Goal: Information Seeking & Learning: Learn about a topic

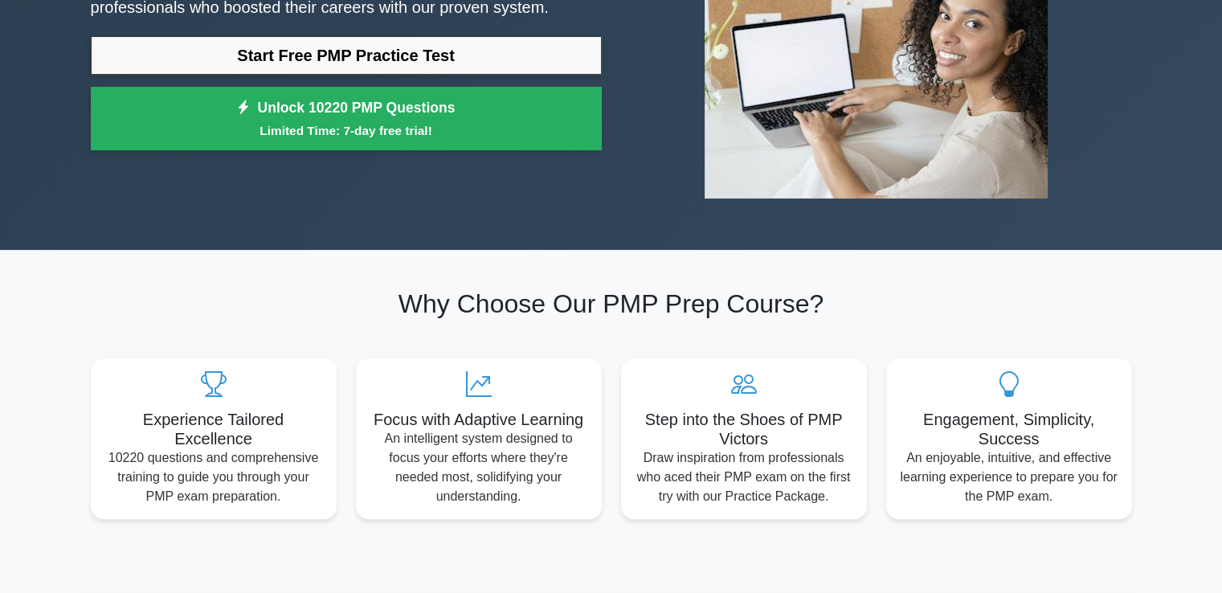
scroll to position [161, 0]
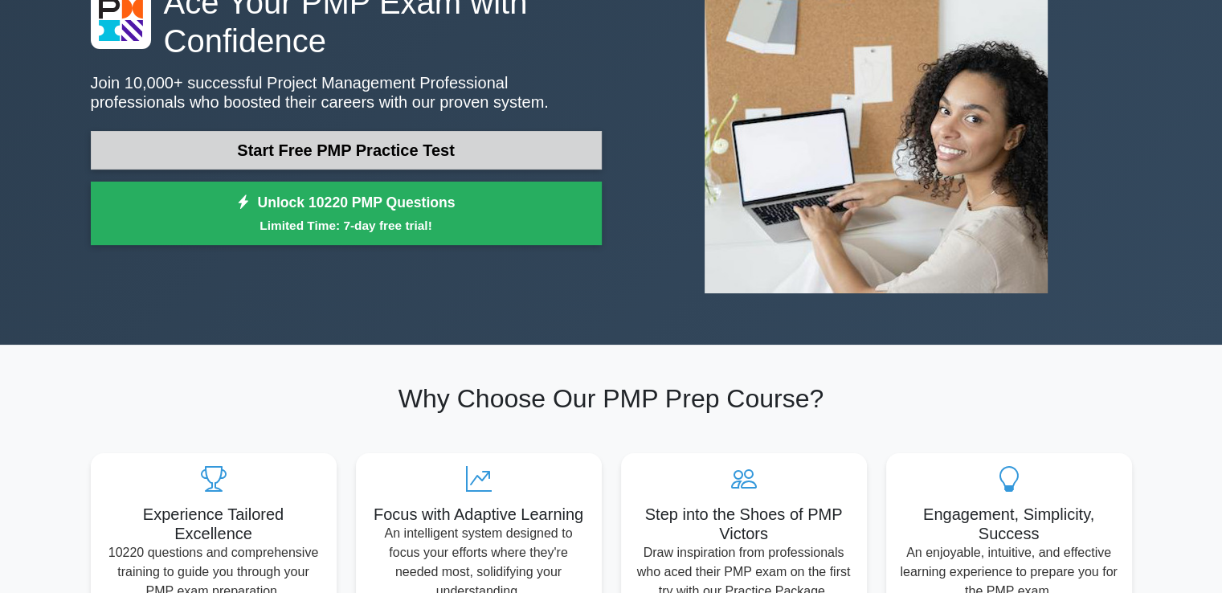
click at [405, 158] on link "Start Free PMP Practice Test" at bounding box center [346, 150] width 511 height 39
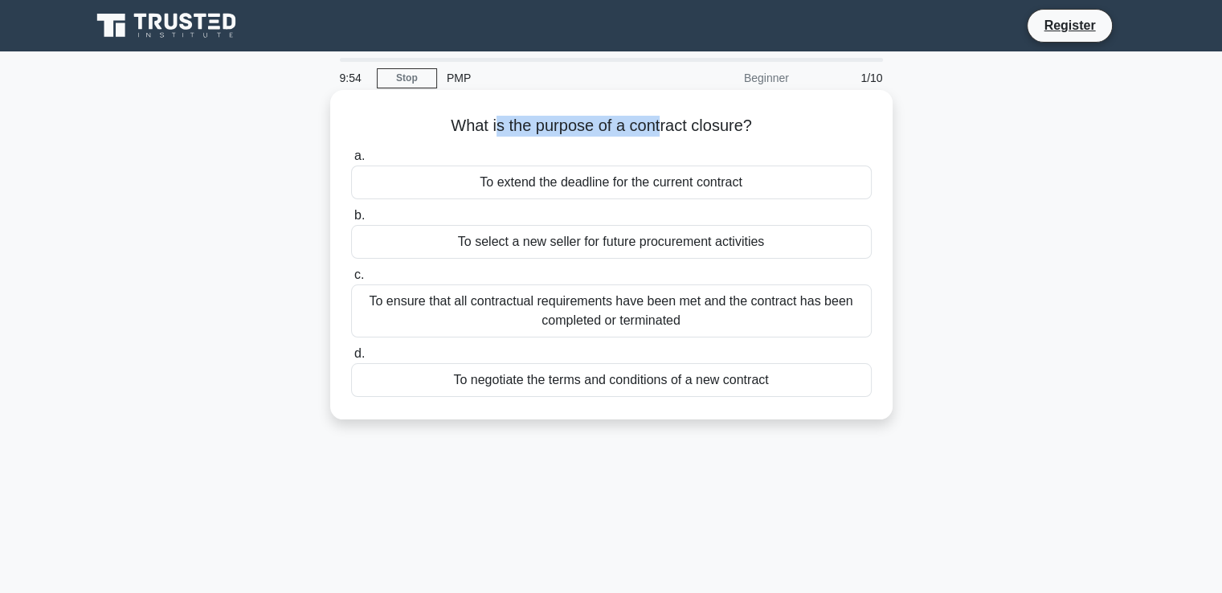
drag, startPoint x: 493, startPoint y: 128, endPoint x: 662, endPoint y: 136, distance: 168.9
click at [662, 136] on h5 "What is the purpose of a contract closure? .spinner_0XTQ{transform-origin:cente…" at bounding box center [612, 126] width 524 height 21
click at [701, 129] on h5 "What is the purpose of a contract closure? .spinner_0XTQ{transform-origin:cente…" at bounding box center [612, 126] width 524 height 21
drag, startPoint x: 455, startPoint y: 297, endPoint x: 630, endPoint y: 323, distance: 177.1
click at [630, 323] on div "To ensure that all contractual requirements have been met and the contract has …" at bounding box center [611, 310] width 521 height 53
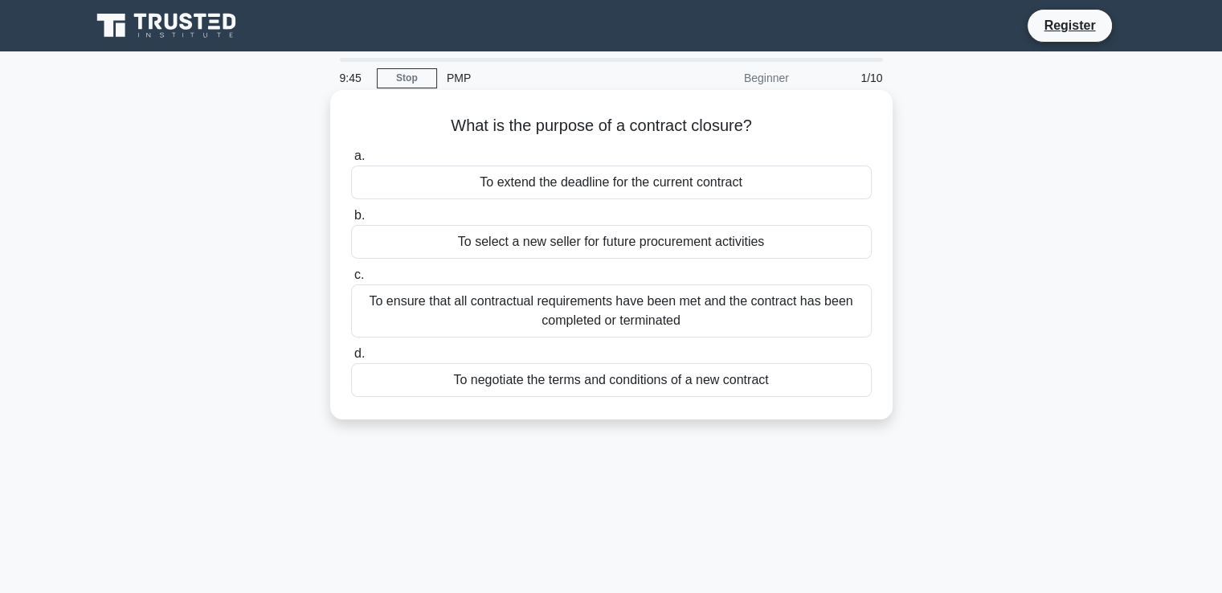
click at [636, 323] on div "To ensure that all contractual requirements have been met and the contract has …" at bounding box center [611, 310] width 521 height 53
click at [351, 280] on input "c. To ensure that all contractual requirements have been met and the contract h…" at bounding box center [351, 275] width 0 height 10
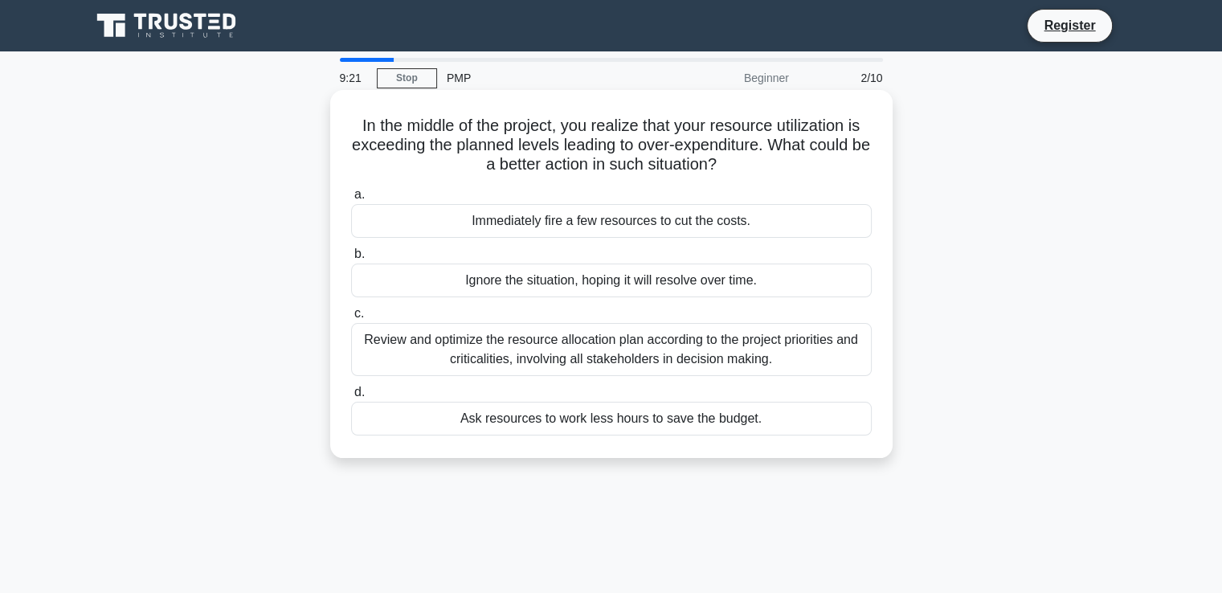
click at [588, 347] on div "Review and optimize the resource allocation plan according to the project prior…" at bounding box center [611, 349] width 521 height 53
click at [351, 319] on input "c. Review and optimize the resource allocation plan according to the project pr…" at bounding box center [351, 314] width 0 height 10
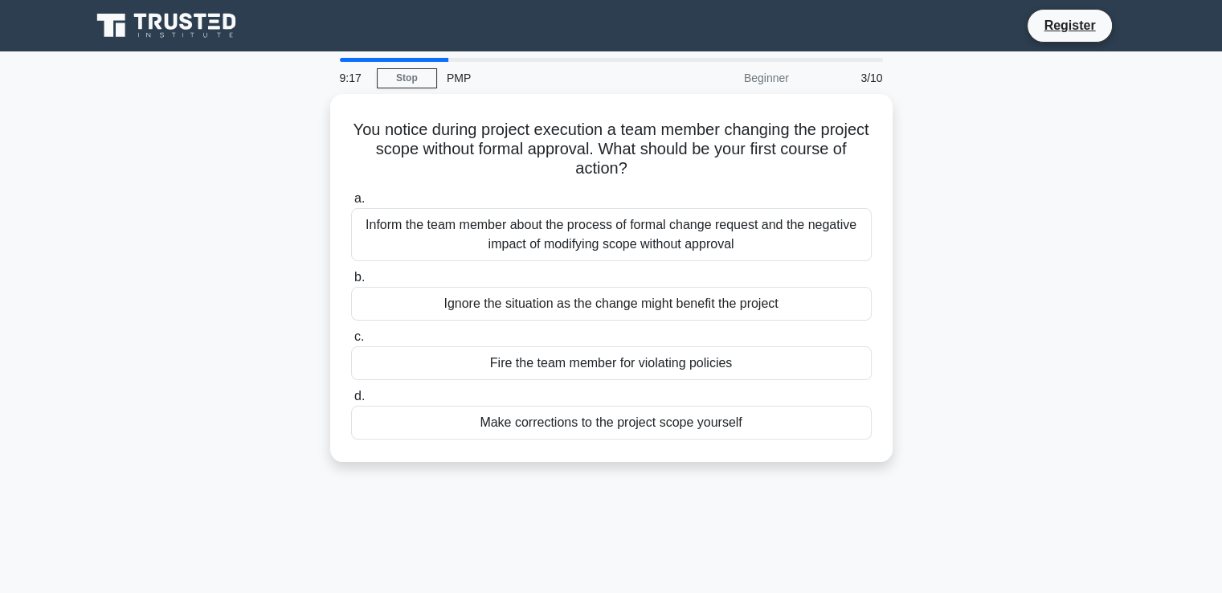
click at [769, 78] on div "Beginner" at bounding box center [728, 78] width 141 height 32
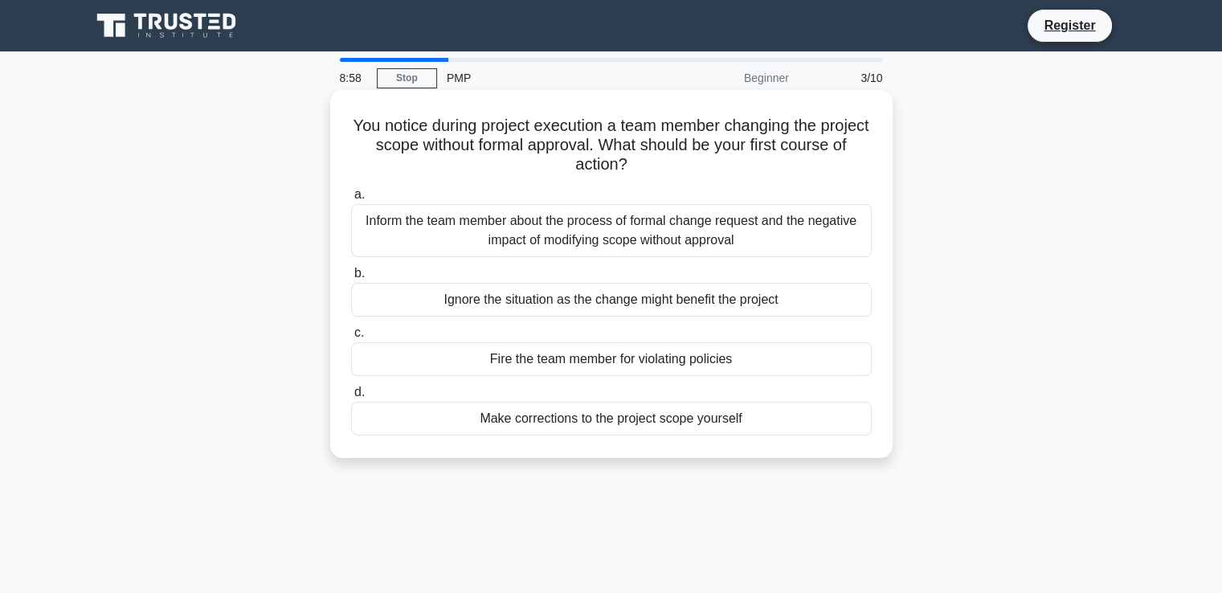
click at [614, 251] on div "Inform the team member about the process of formal change request and the negat…" at bounding box center [611, 230] width 521 height 53
click at [351, 200] on input "a. Inform the team member about the process of formal change request and the ne…" at bounding box center [351, 195] width 0 height 10
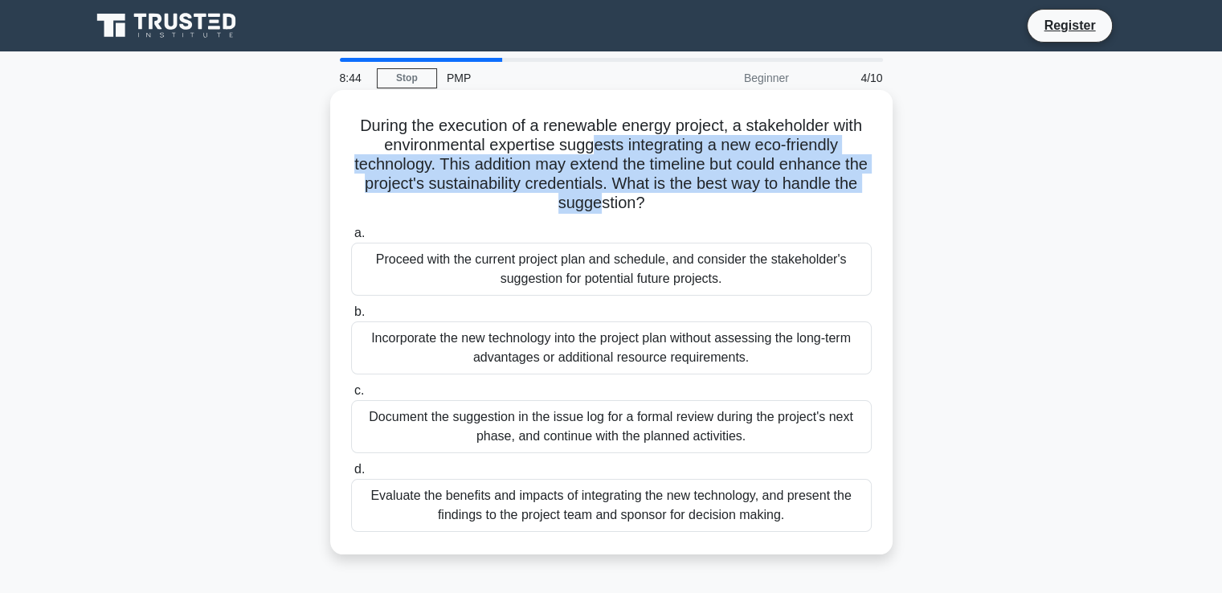
drag, startPoint x: 594, startPoint y: 153, endPoint x: 614, endPoint y: 207, distance: 56.7
click at [614, 207] on h5 "During the execution of a renewable energy project, a stakeholder with environm…" at bounding box center [612, 165] width 524 height 98
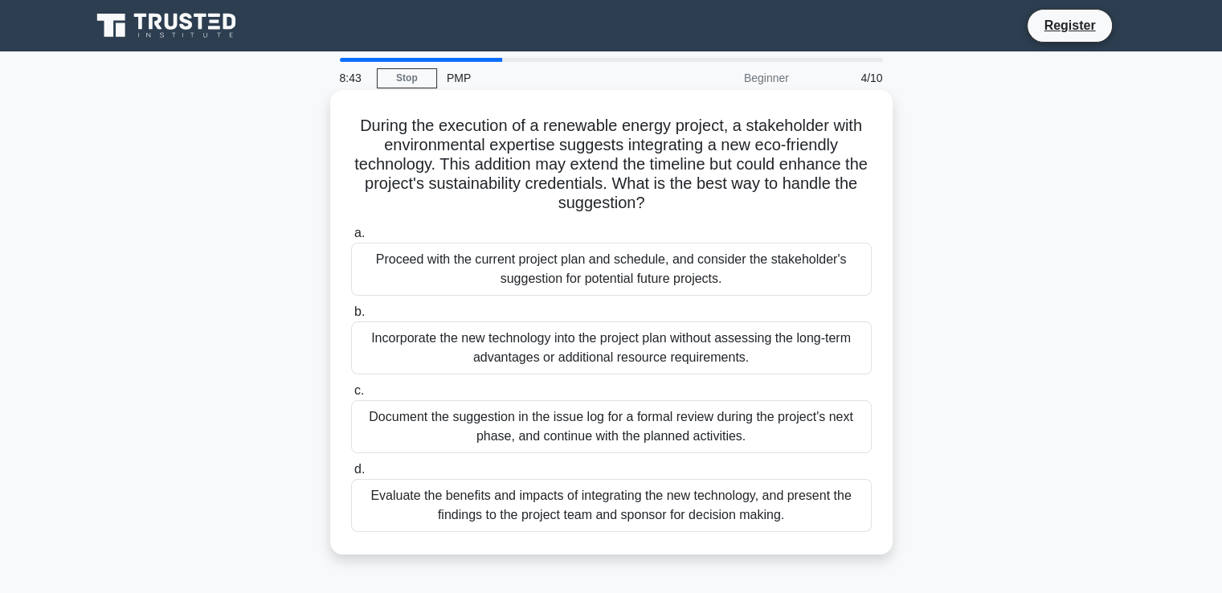
click at [620, 209] on h5 "During the execution of a renewable energy project, a stakeholder with environm…" at bounding box center [612, 165] width 524 height 98
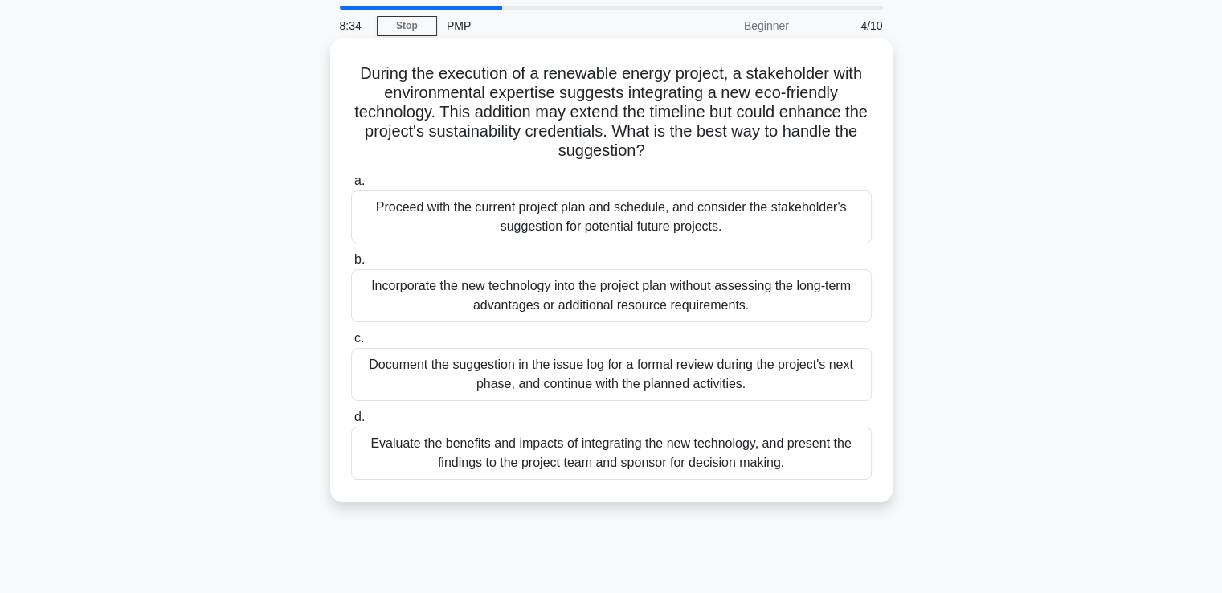
scroll to position [80, 0]
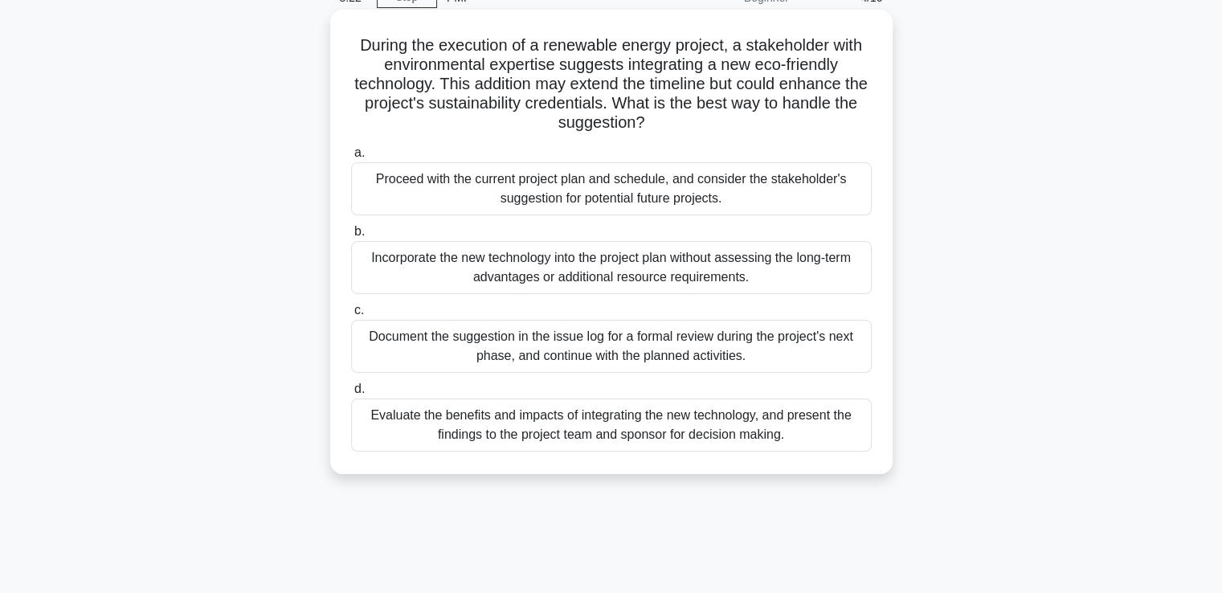
click at [657, 428] on div "Evaluate the benefits and impacts of integrating the new technology, and presen…" at bounding box center [611, 425] width 521 height 53
click at [351, 395] on input "d. Evaluate the benefits and impacts of integrating the new technology, and pre…" at bounding box center [351, 389] width 0 height 10
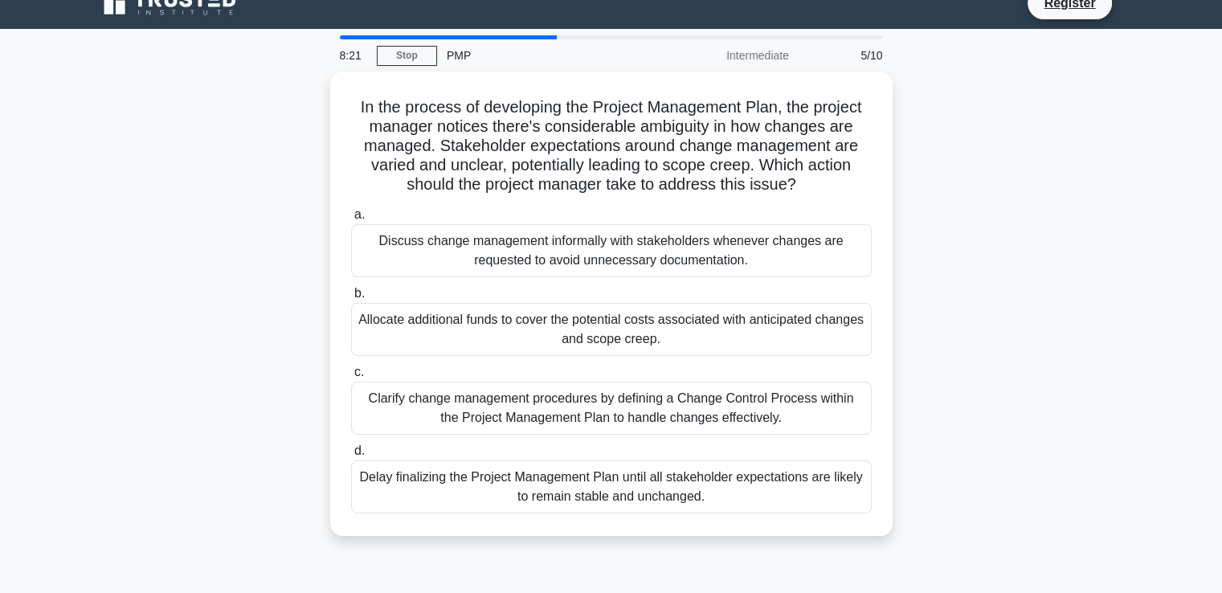
scroll to position [0, 0]
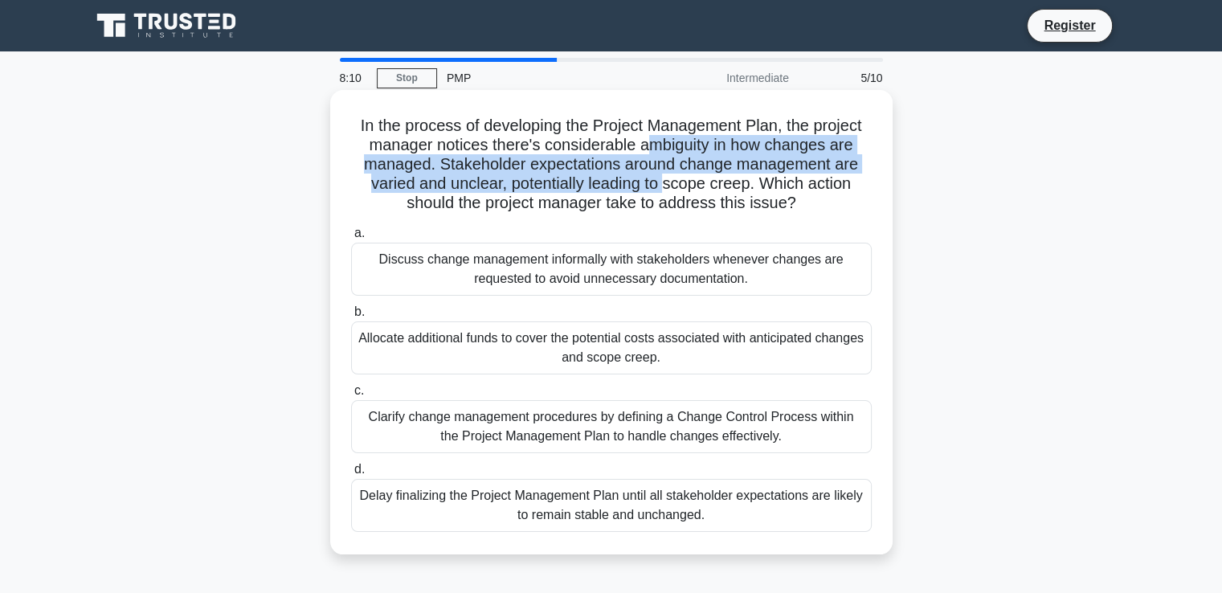
drag, startPoint x: 651, startPoint y: 142, endPoint x: 665, endPoint y: 189, distance: 48.8
click at [665, 189] on h5 "In the process of developing the Project Management Plan, the project manager n…" at bounding box center [612, 165] width 524 height 98
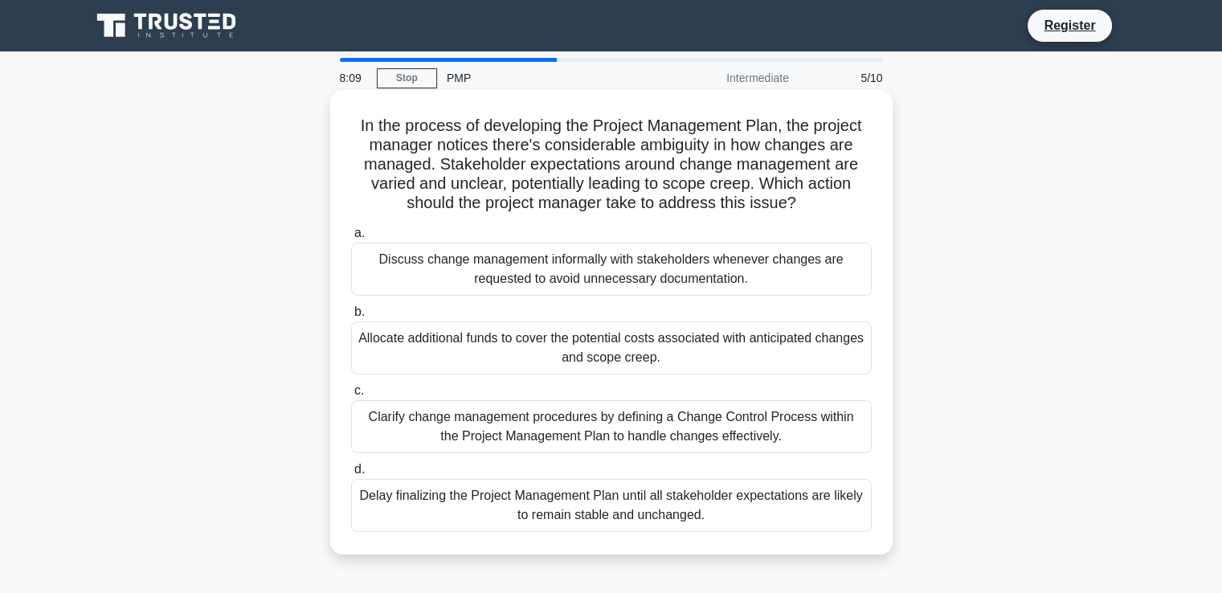
click at [689, 194] on h5 "In the process of developing the Project Management Plan, the project manager n…" at bounding box center [612, 165] width 524 height 98
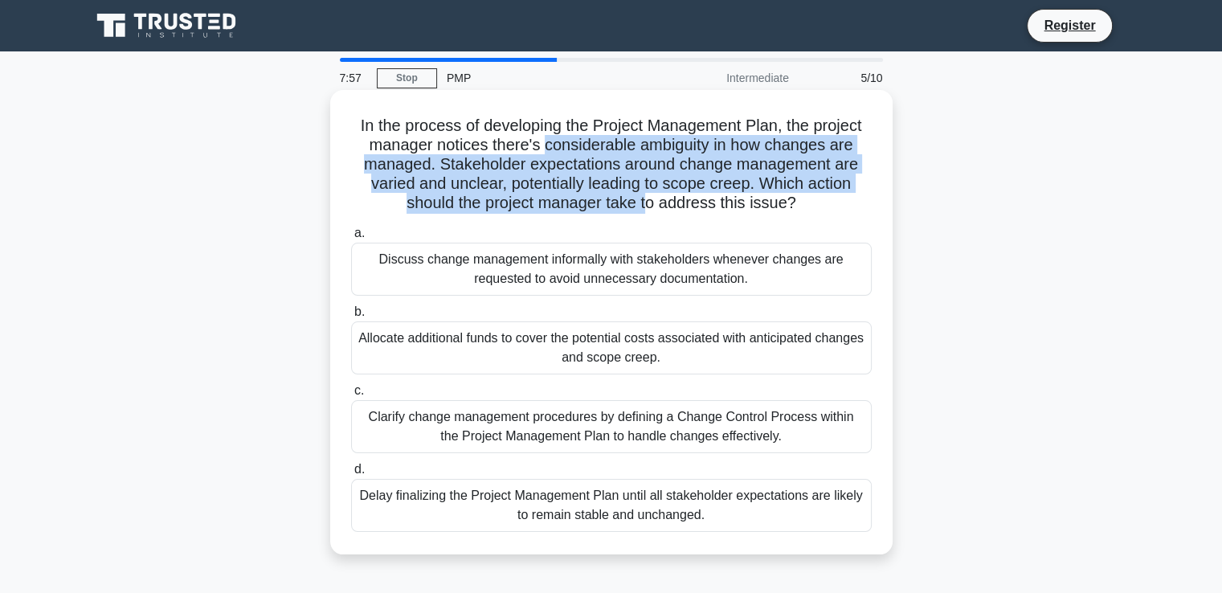
drag, startPoint x: 545, startPoint y: 145, endPoint x: 646, endPoint y: 197, distance: 113.9
click at [646, 197] on h5 "In the process of developing the Project Management Plan, the project manager n…" at bounding box center [612, 165] width 524 height 98
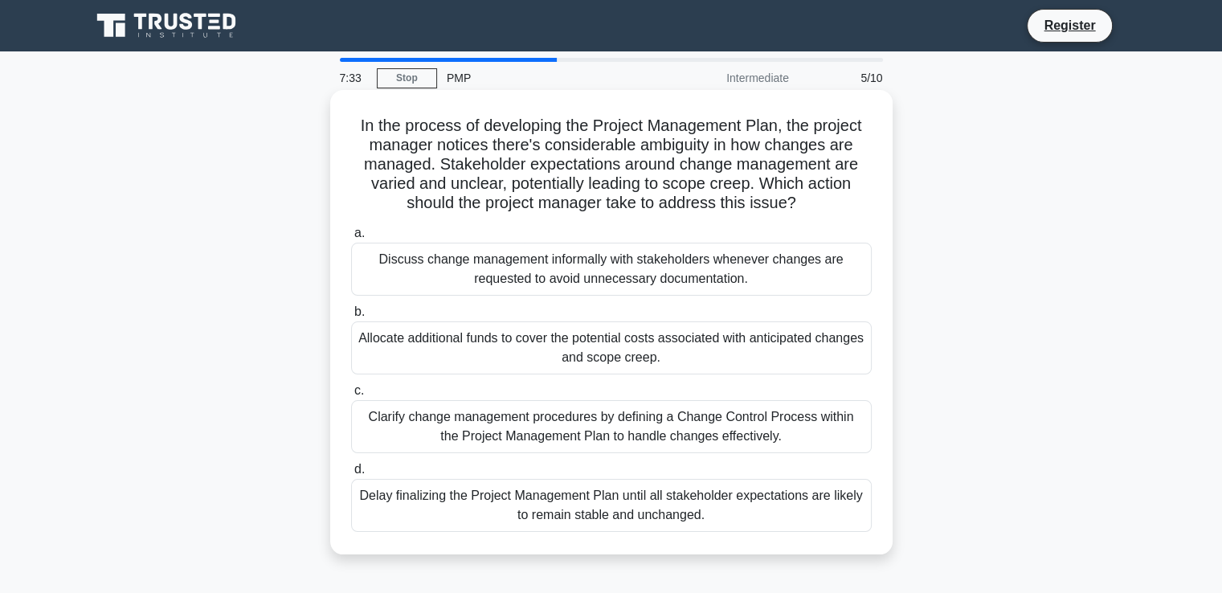
click at [643, 416] on div "Clarify change management procedures by defining a Change Control Process withi…" at bounding box center [611, 426] width 521 height 53
click at [351, 396] on input "c. Clarify change management procedures by defining a Change Control Process wi…" at bounding box center [351, 391] width 0 height 10
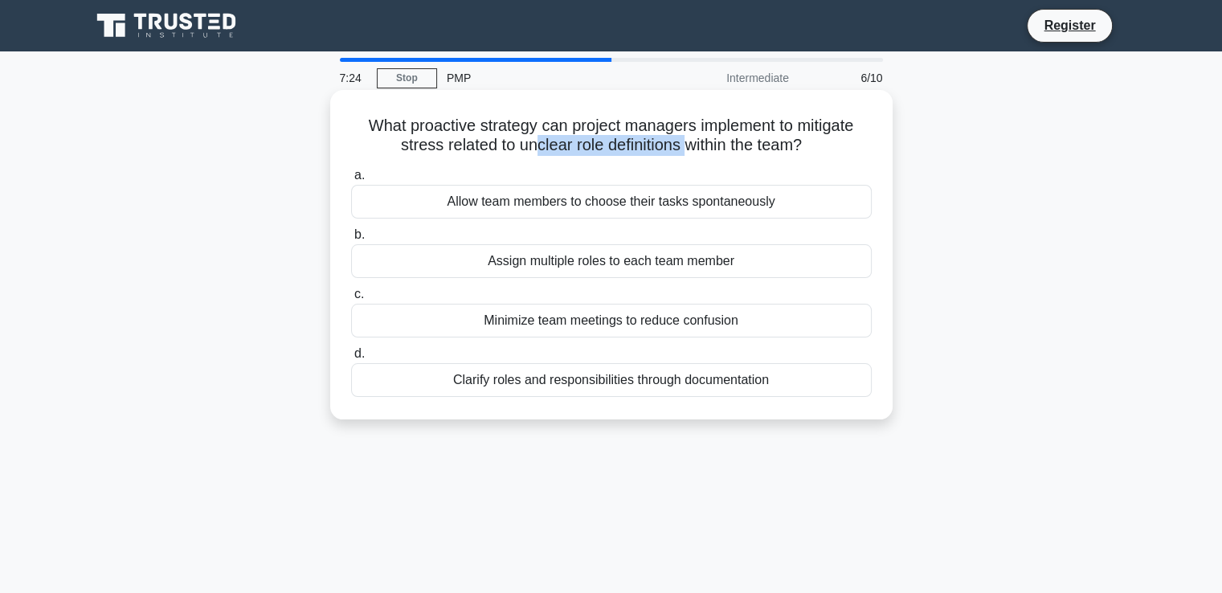
drag, startPoint x: 530, startPoint y: 143, endPoint x: 686, endPoint y: 150, distance: 156.1
click at [686, 150] on h5 "What proactive strategy can project managers implement to mitigate stress relat…" at bounding box center [612, 136] width 524 height 40
click at [742, 154] on h5 "What proactive strategy can project managers implement to mitigate stress relat…" at bounding box center [612, 136] width 524 height 40
click at [646, 387] on div "Clarify roles and responsibilities through documentation" at bounding box center [611, 380] width 521 height 34
click at [351, 359] on input "d. Clarify roles and responsibilities through documentation" at bounding box center [351, 354] width 0 height 10
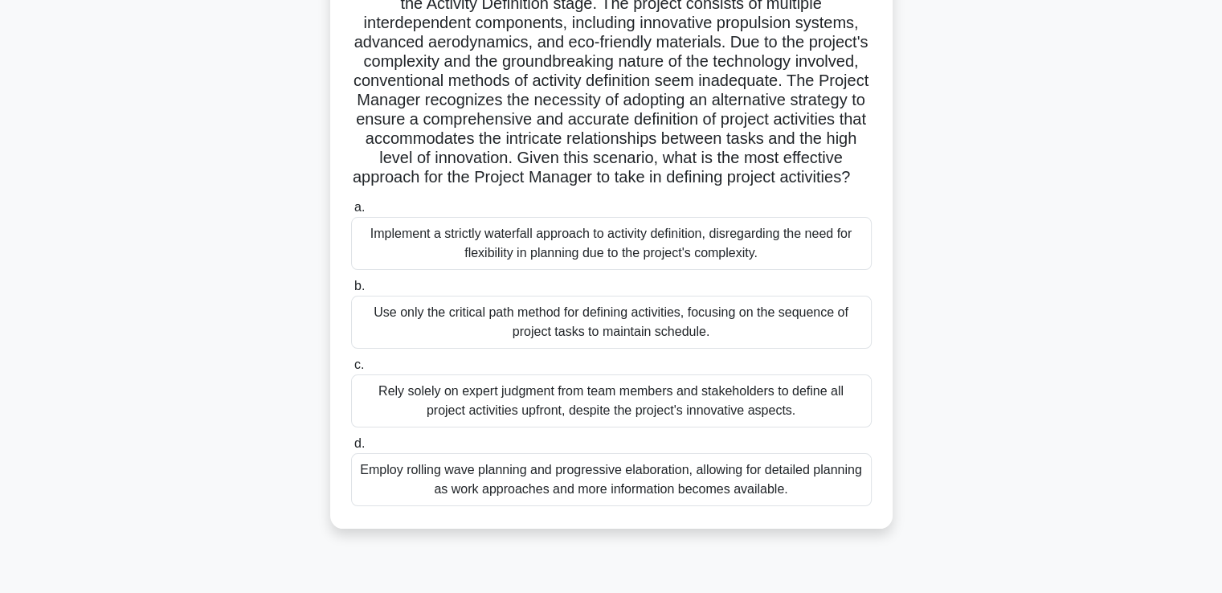
scroll to position [161, 0]
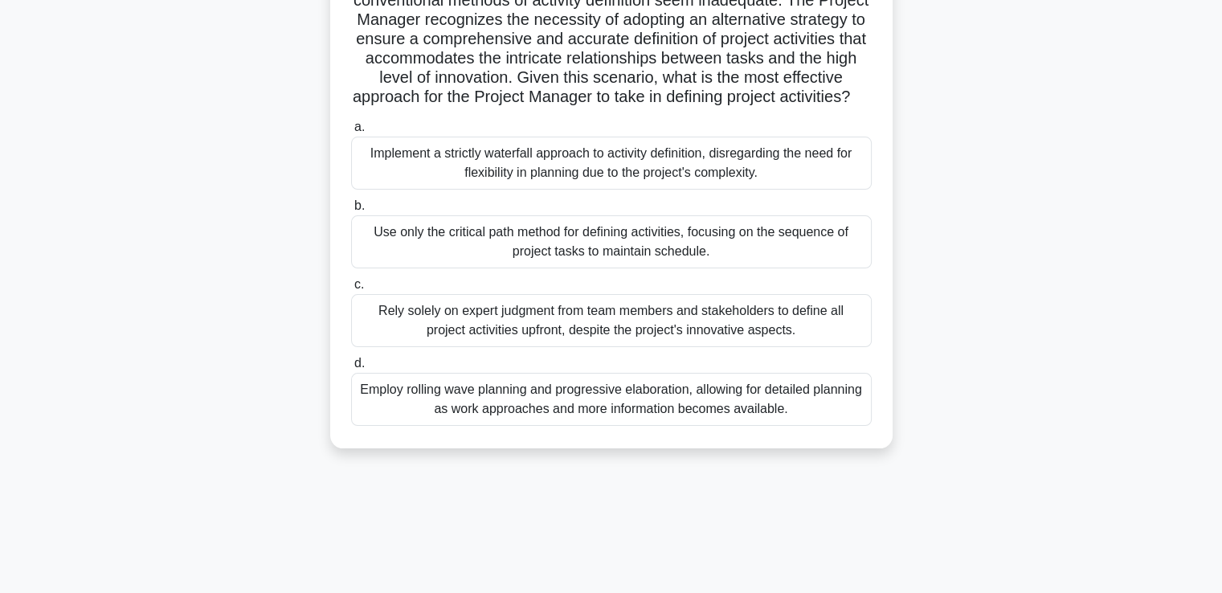
click at [590, 426] on div "Employ rolling wave planning and progressive elaboration, allowing for detailed…" at bounding box center [611, 399] width 521 height 53
click at [351, 369] on input "d. Employ rolling wave planning and progressive elaboration, allowing for detai…" at bounding box center [351, 363] width 0 height 10
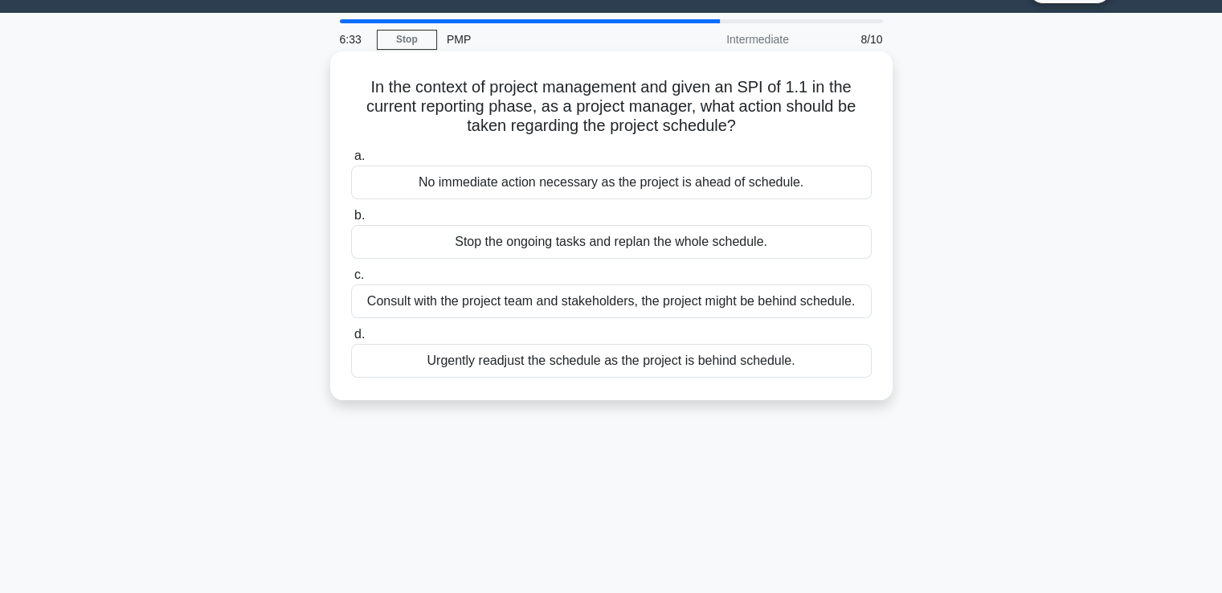
scroll to position [0, 0]
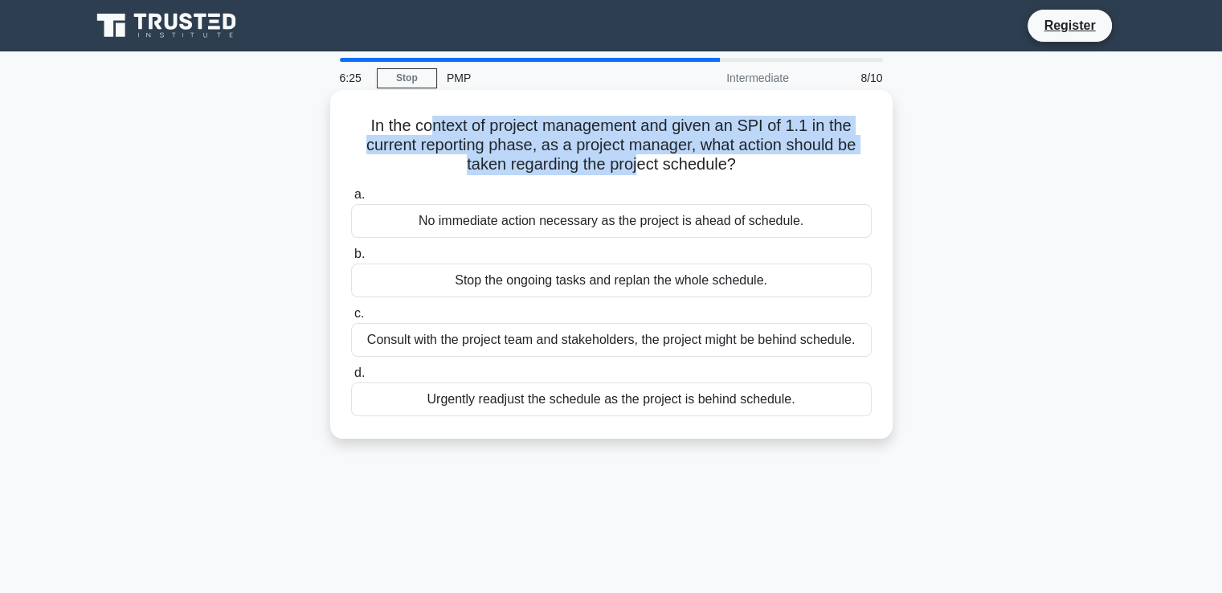
drag, startPoint x: 428, startPoint y: 130, endPoint x: 640, endPoint y: 170, distance: 215.9
click at [640, 170] on h5 "In the context of project management and given an SPI of 1.1 in the current rep…" at bounding box center [612, 145] width 524 height 59
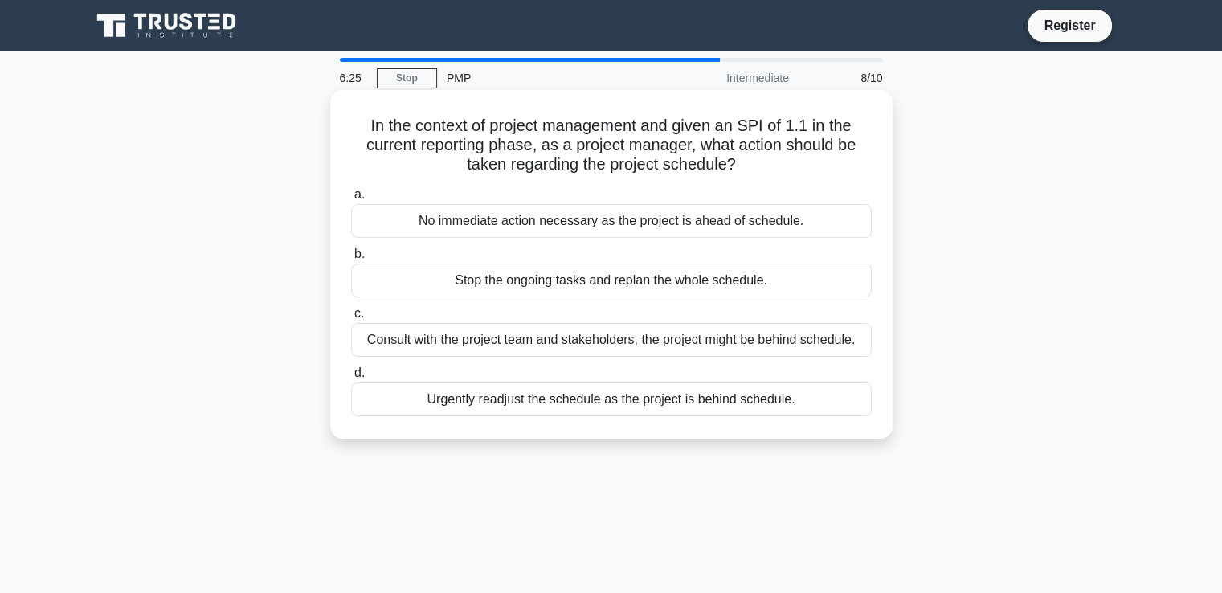
click at [656, 171] on h5 "In the context of project management and given an SPI of 1.1 in the current rep…" at bounding box center [612, 145] width 524 height 59
click at [630, 340] on div "Consult with the project team and stakeholders, the project might be behind sch…" at bounding box center [611, 340] width 521 height 34
click at [351, 319] on input "c. Consult with the project team and stakeholders, the project might be behind …" at bounding box center [351, 314] width 0 height 10
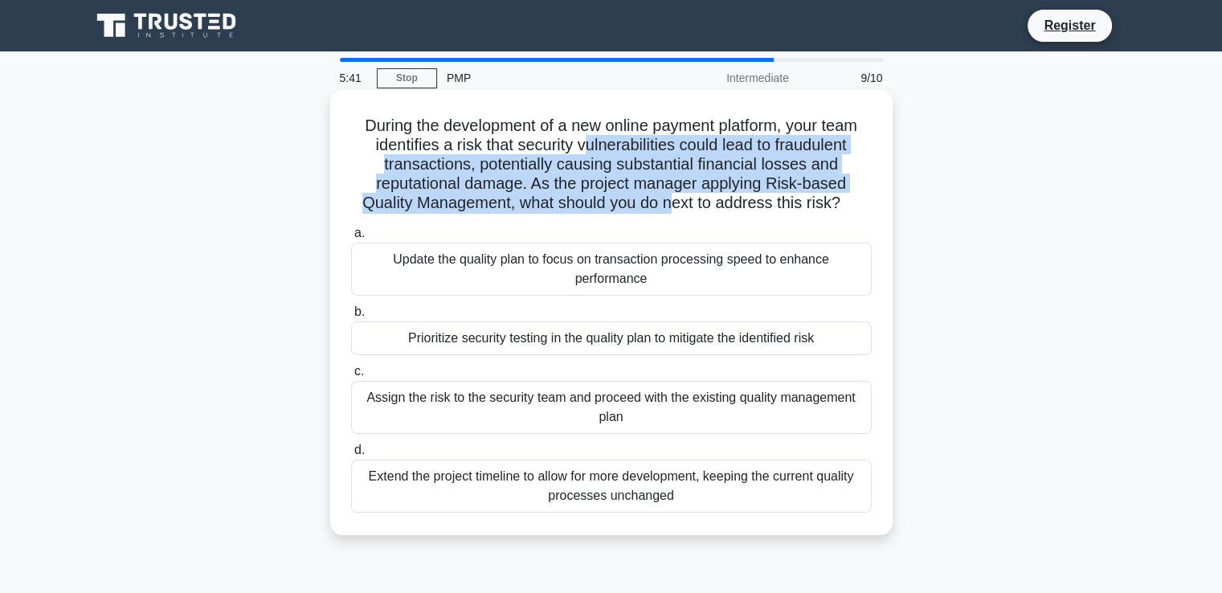
drag, startPoint x: 579, startPoint y: 139, endPoint x: 676, endPoint y: 197, distance: 113.1
click at [676, 197] on h5 "During the development of a new online payment platform, your team identifies a…" at bounding box center [612, 165] width 524 height 98
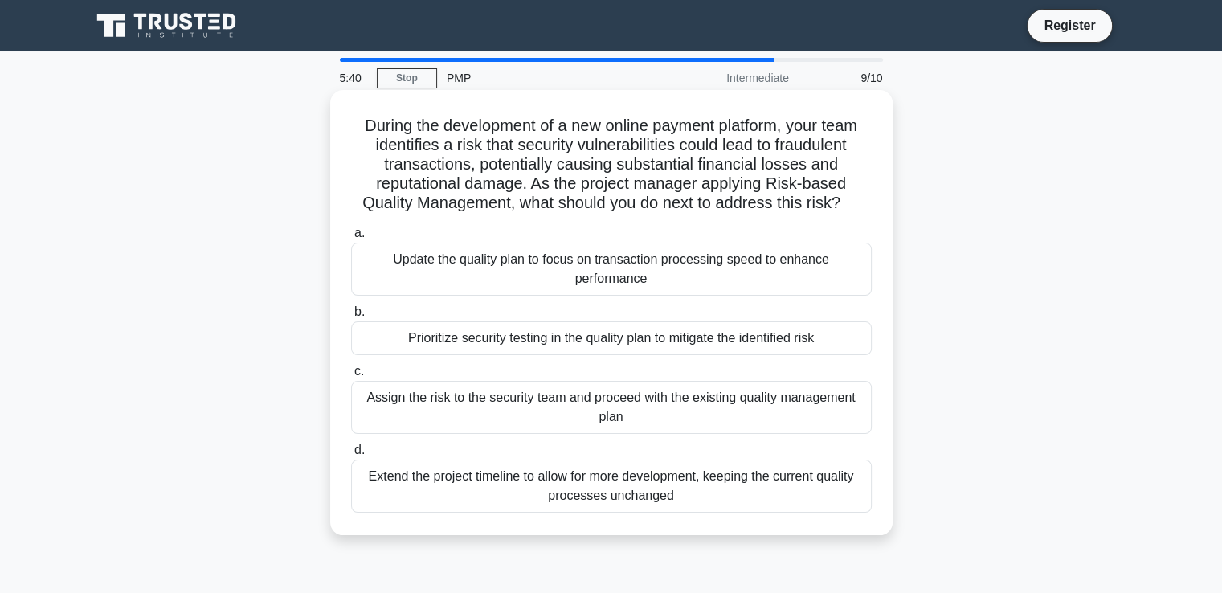
click at [681, 197] on h5 "During the development of a new online payment platform, your team identifies a…" at bounding box center [612, 165] width 524 height 98
click at [629, 345] on div "Prioritize security testing in the quality plan to mitigate the identified risk" at bounding box center [611, 338] width 521 height 34
click at [351, 317] on input "b. Prioritize security testing in the quality plan to mitigate the identified r…" at bounding box center [351, 312] width 0 height 10
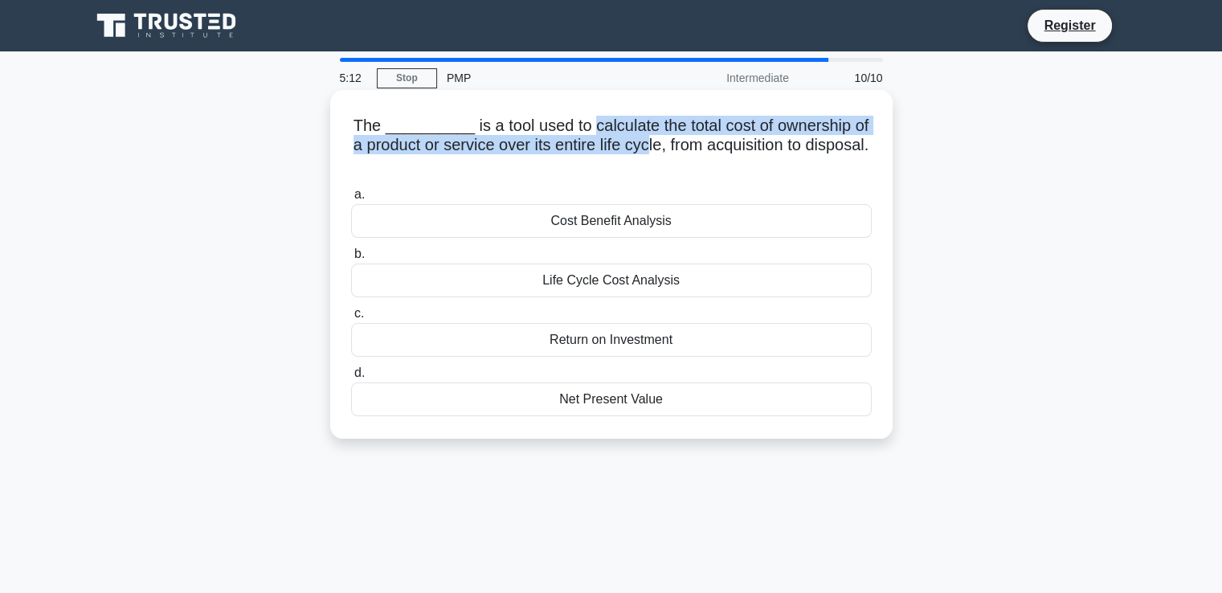
drag, startPoint x: 573, startPoint y: 126, endPoint x: 643, endPoint y: 153, distance: 74.8
click at [643, 153] on h5 "The __________ is a tool used to calculate the total cost of ownership of a pro…" at bounding box center [612, 145] width 524 height 59
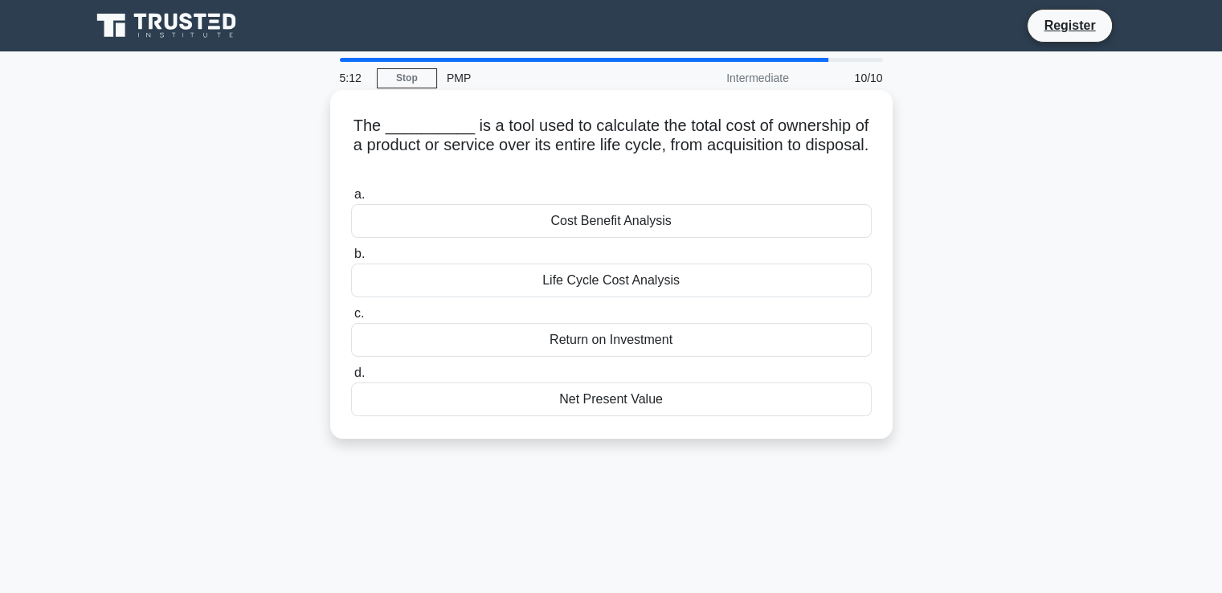
click at [698, 153] on h5 "The __________ is a tool used to calculate the total cost of ownership of a pro…" at bounding box center [612, 145] width 524 height 59
click at [640, 283] on div "Life Cycle Cost Analysis" at bounding box center [611, 281] width 521 height 34
click at [351, 260] on input "b. Life Cycle Cost Analysis" at bounding box center [351, 254] width 0 height 10
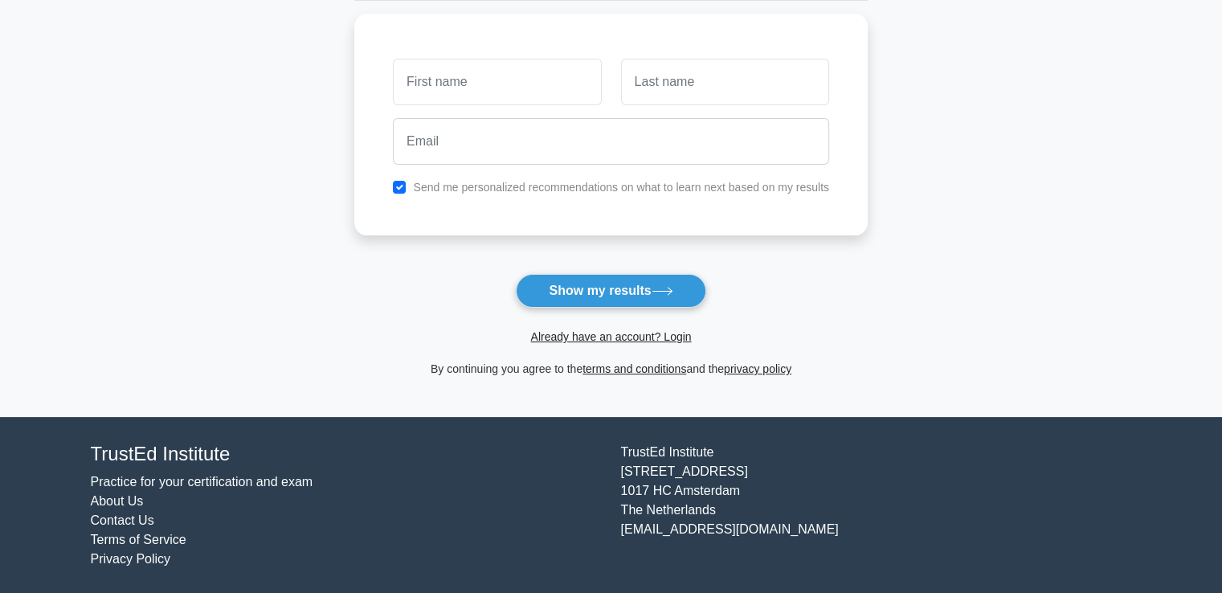
scroll to position [214, 0]
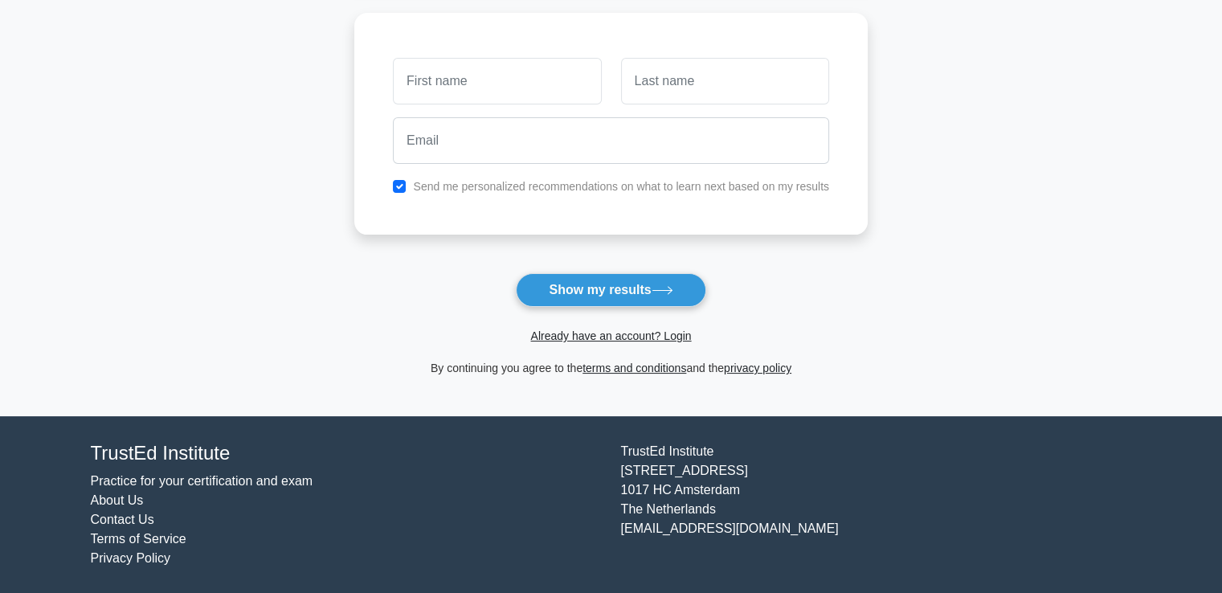
click at [640, 283] on button "Show my results" at bounding box center [611, 290] width 190 height 34
